Goal: Obtain resource: Download file/media

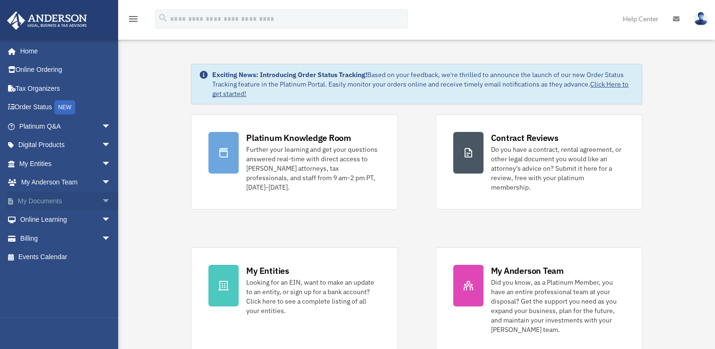
click at [49, 198] on link "My Documents arrow_drop_down" at bounding box center [66, 200] width 119 height 19
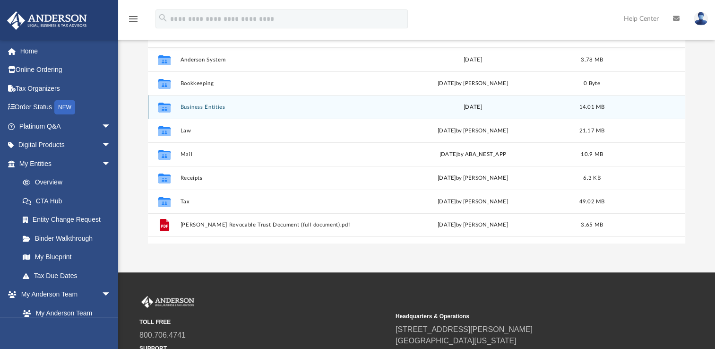
scroll to position [134, 0]
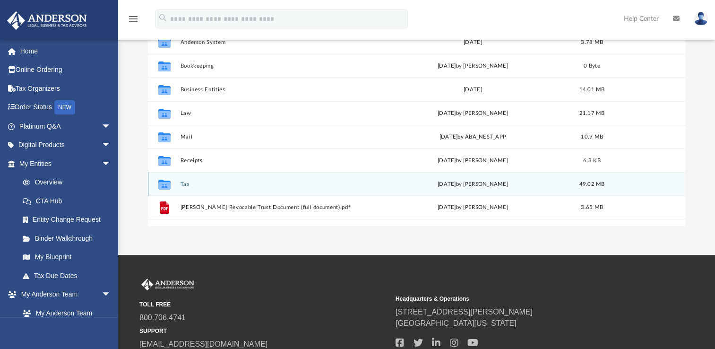
click at [185, 182] on button "Tax" at bounding box center [277, 184] width 192 height 6
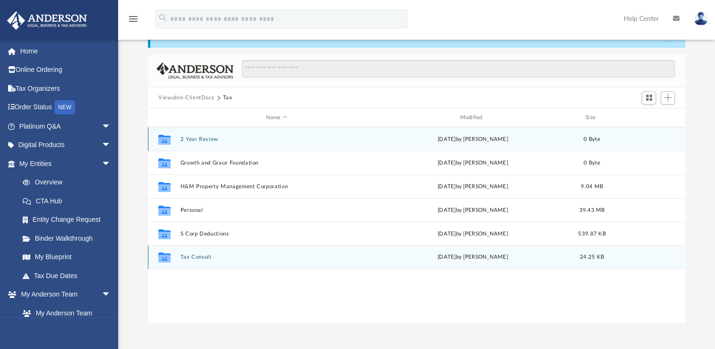
scroll to position [43, 0]
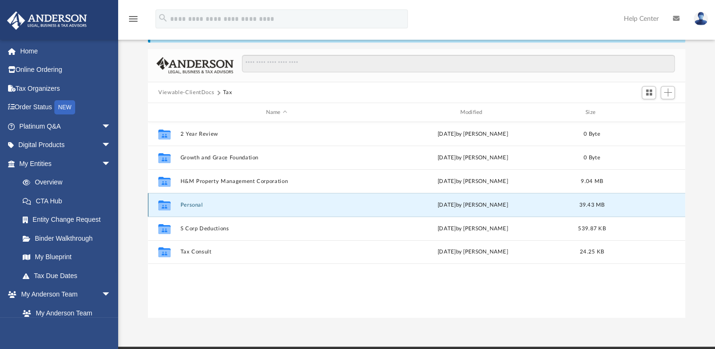
click at [197, 204] on button "Personal" at bounding box center [277, 205] width 192 height 6
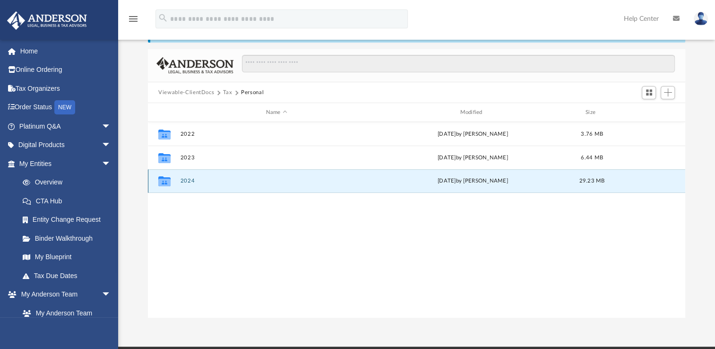
click at [195, 179] on button "2024" at bounding box center [277, 181] width 192 height 6
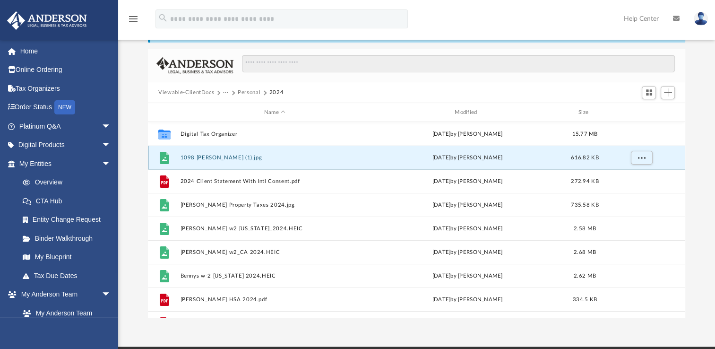
click at [214, 155] on button "1098 [PERSON_NAME] (1).jpg" at bounding box center [275, 158] width 189 height 6
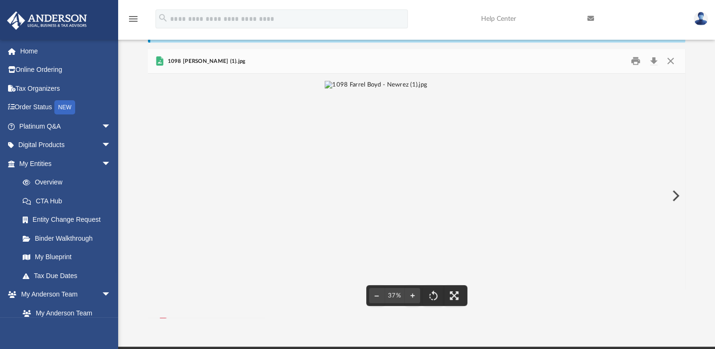
click at [353, 156] on img "File preview" at bounding box center [376, 196] width 103 height 230
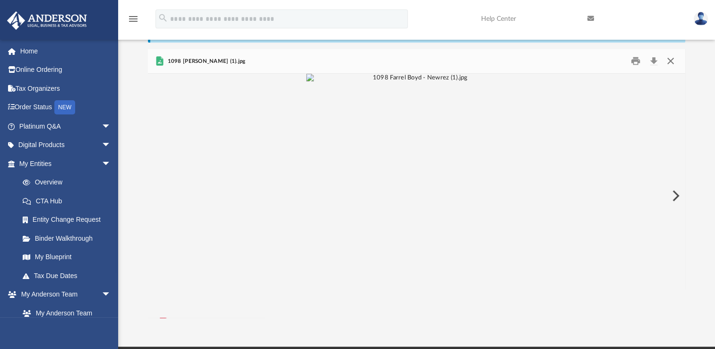
click at [671, 61] on button "Close" at bounding box center [670, 61] width 17 height 15
